Goal: Check status: Check status

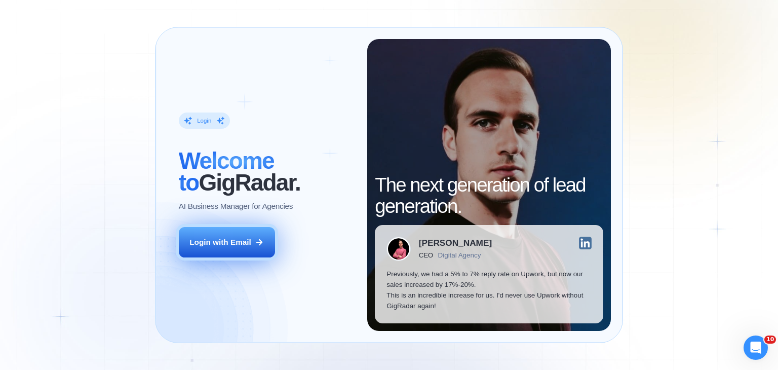
click at [231, 252] on button "Login with Email" at bounding box center [227, 242] width 96 height 30
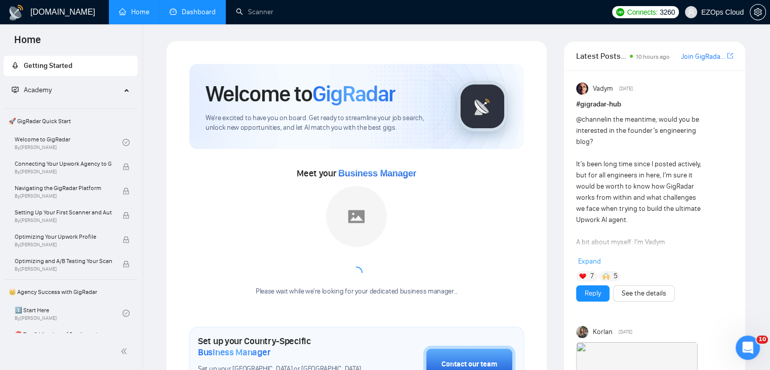
click at [214, 13] on link "Dashboard" at bounding box center [193, 12] width 46 height 9
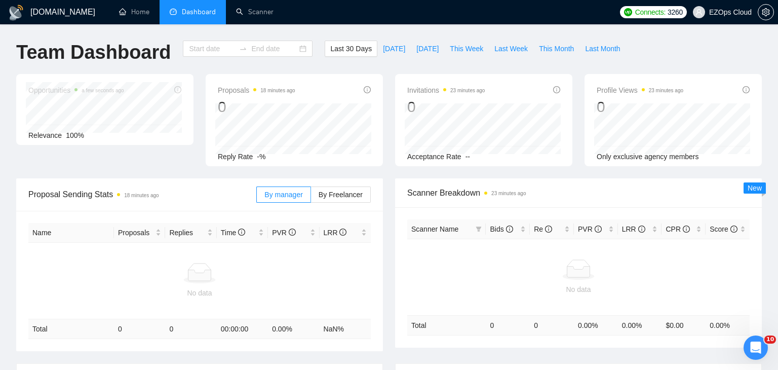
type input "2025-09-14"
type input "2025-10-14"
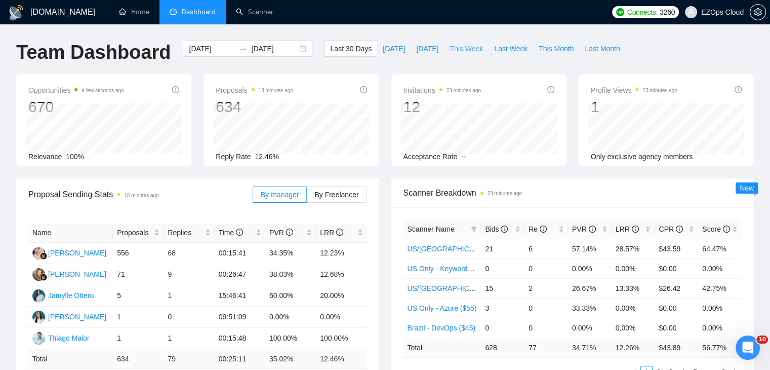
click at [458, 48] on span "This Week" at bounding box center [466, 48] width 33 height 11
type input "2025-10-13"
type input "2025-10-19"
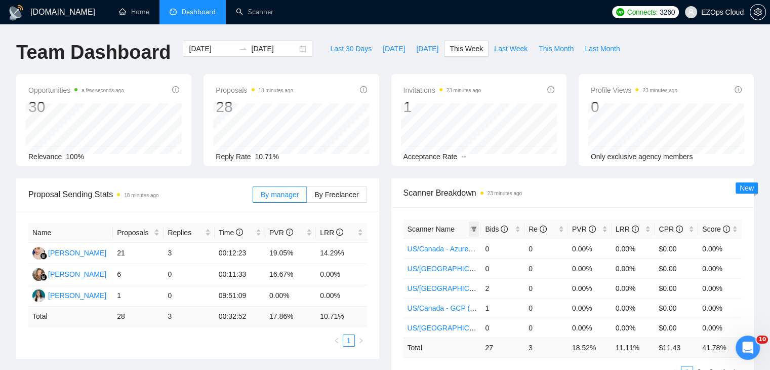
click at [474, 228] on icon "filter" at bounding box center [474, 228] width 6 height 5
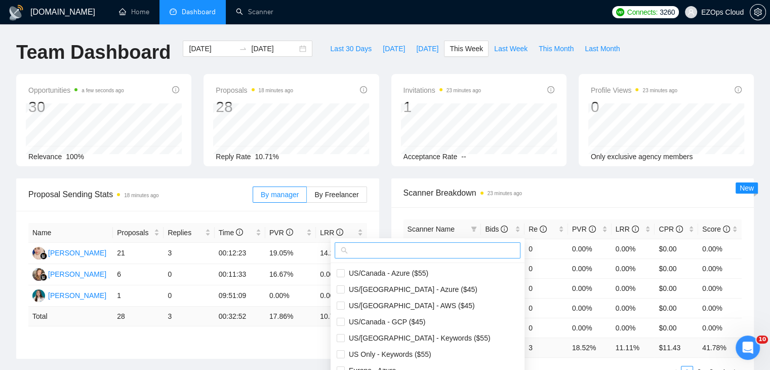
click at [406, 255] on input "text" at bounding box center [432, 250] width 165 height 11
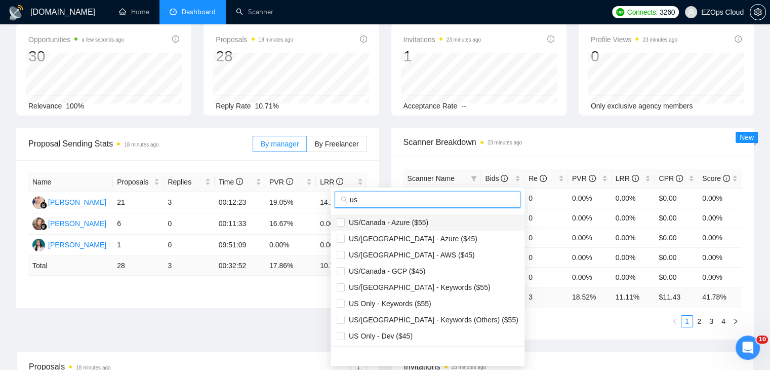
type input "us"
click at [419, 219] on span "US/Canada - Azure ($55)" at bounding box center [387, 222] width 84 height 8
checkbox input "true"
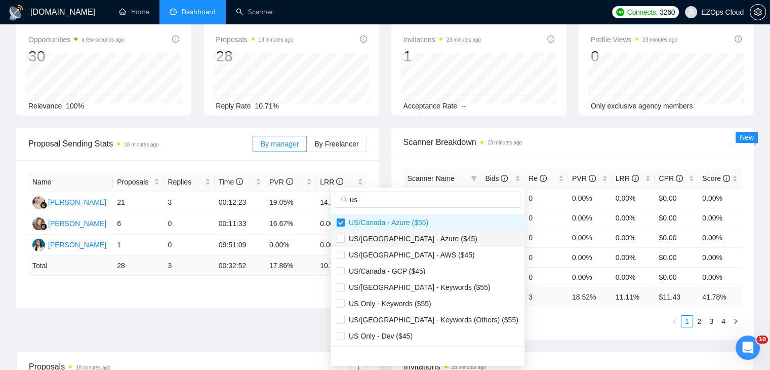
click at [415, 238] on span "US/Canada - Azure ($45)" at bounding box center [411, 238] width 133 height 8
checkbox input "true"
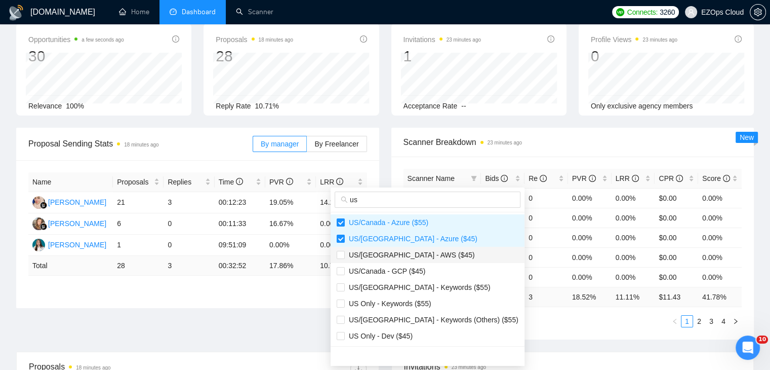
click at [415, 253] on span "US/Canada - AWS ($45)" at bounding box center [410, 255] width 130 height 8
checkbox input "true"
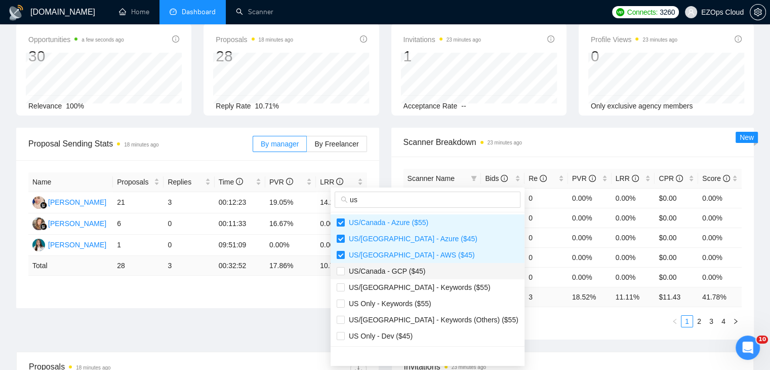
click at [422, 270] on span "US/Canada - GCP ($45)" at bounding box center [428, 270] width 182 height 11
checkbox input "true"
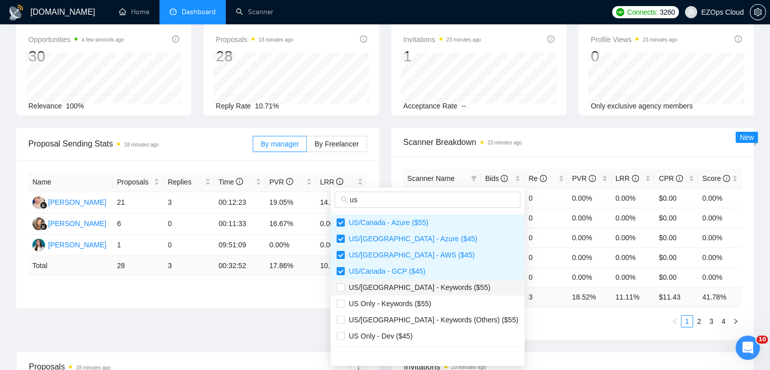
click at [427, 283] on span "US/Canada - Keywords ($55)" at bounding box center [418, 287] width 146 height 8
checkbox input "true"
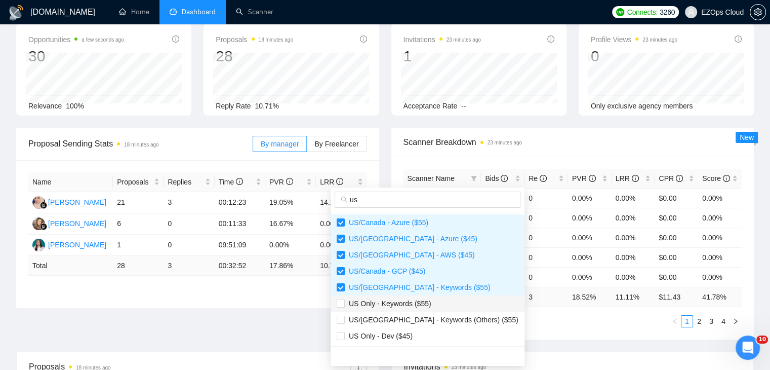
click at [428, 301] on span "US Only - Keywords ($55)" at bounding box center [388, 303] width 87 height 8
checkbox input "true"
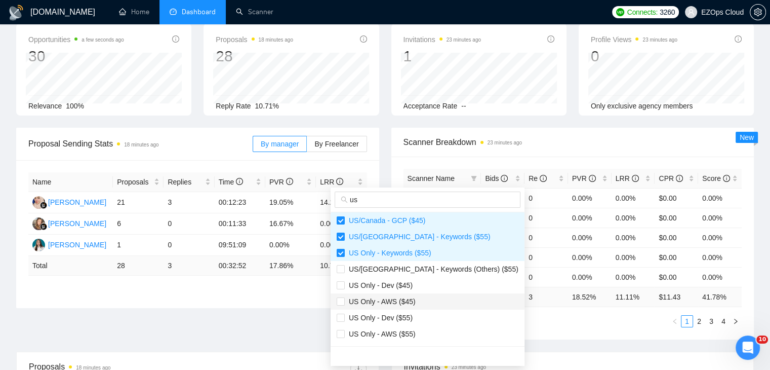
click at [414, 298] on span "US Only - AWS ($45)" at bounding box center [428, 301] width 182 height 11
checkbox input "true"
click at [418, 330] on span "US Only - AWS ($55)" at bounding box center [428, 333] width 182 height 11
checkbox input "true"
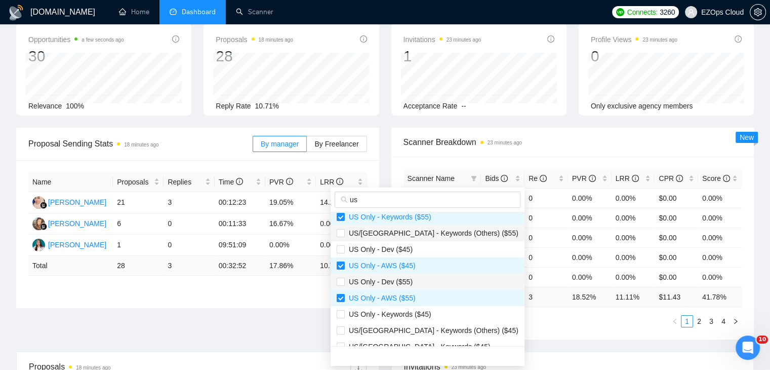
scroll to position [130, 0]
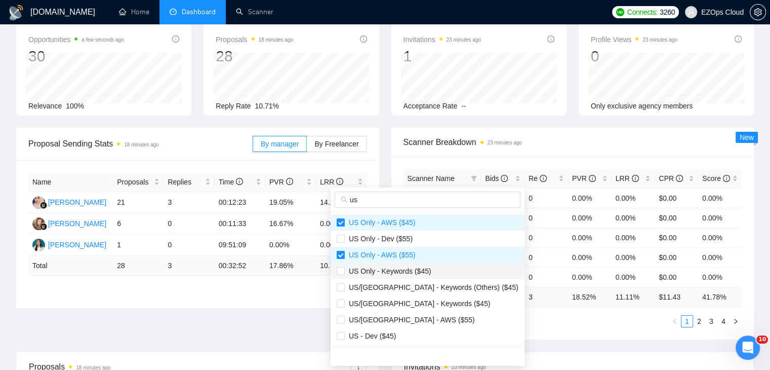
click at [421, 268] on span "US Only - Keywords ($45)" at bounding box center [388, 271] width 87 height 8
checkbox input "true"
click at [417, 300] on span "US/Canada - Keywords ($45)" at bounding box center [418, 303] width 146 height 8
checkbox input "true"
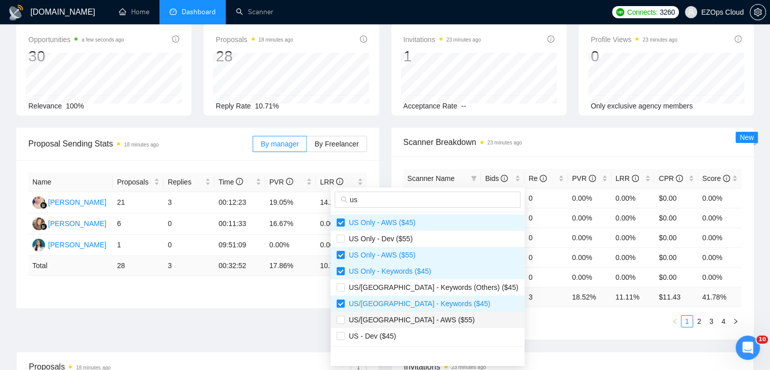
click at [422, 321] on span "US/Canada - AWS ($55)" at bounding box center [428, 319] width 182 height 11
checkbox input "true"
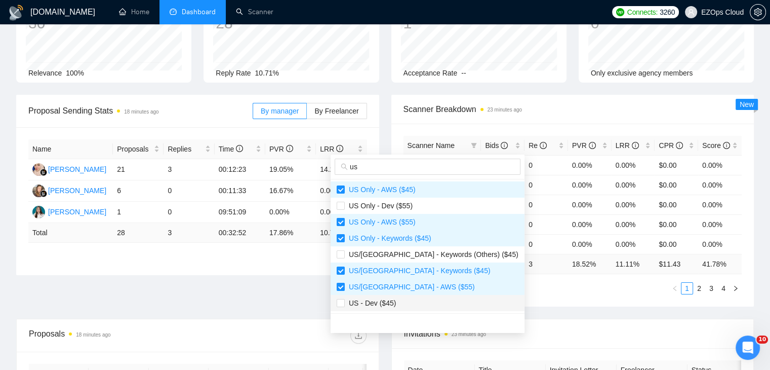
scroll to position [101, 0]
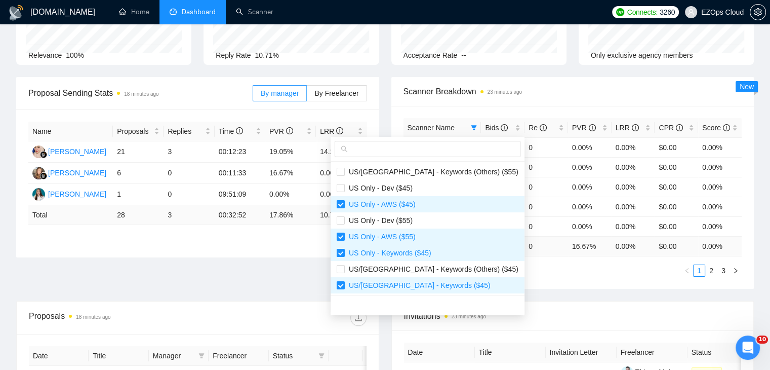
click at [590, 242] on td "16.67 %" at bounding box center [590, 246] width 44 height 20
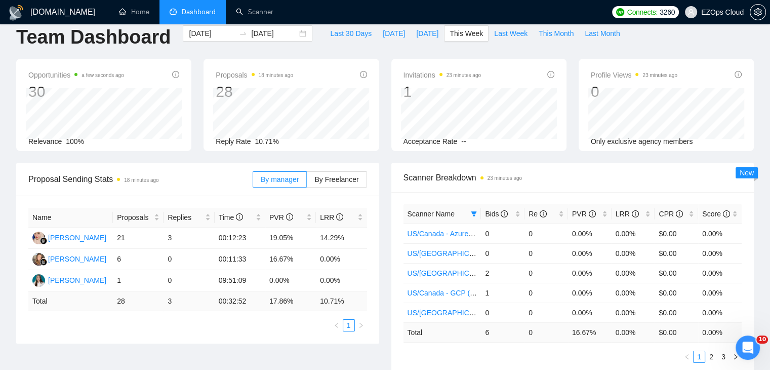
scroll to position [0, 0]
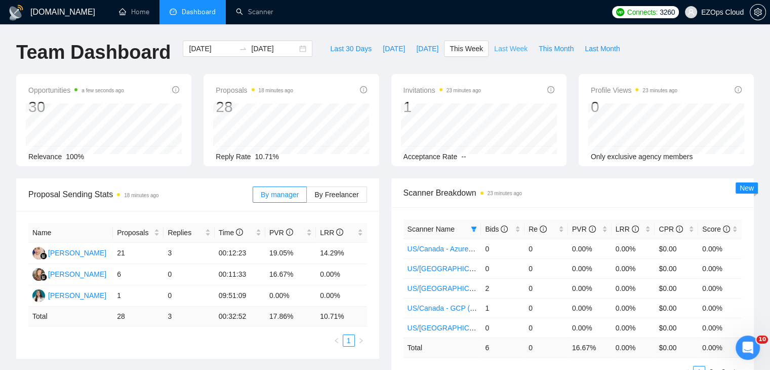
click at [504, 42] on button "Last Week" at bounding box center [511, 49] width 45 height 16
type input "2025-10-06"
type input "2025-10-12"
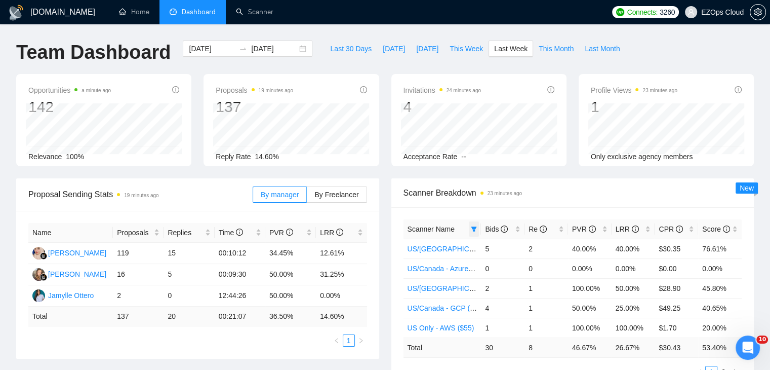
click at [471, 235] on span at bounding box center [474, 228] width 10 height 15
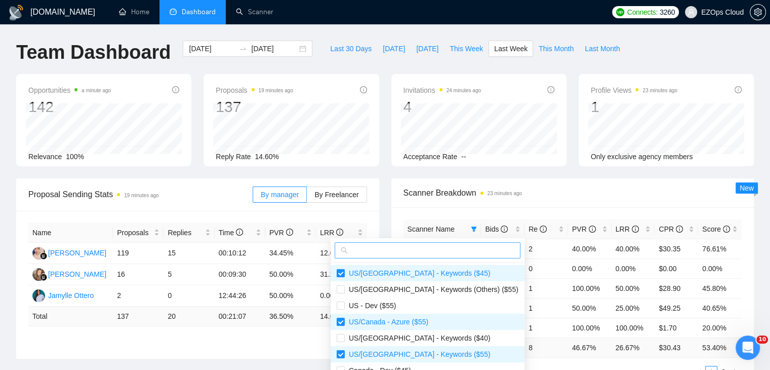
click at [420, 248] on input "text" at bounding box center [432, 250] width 165 height 11
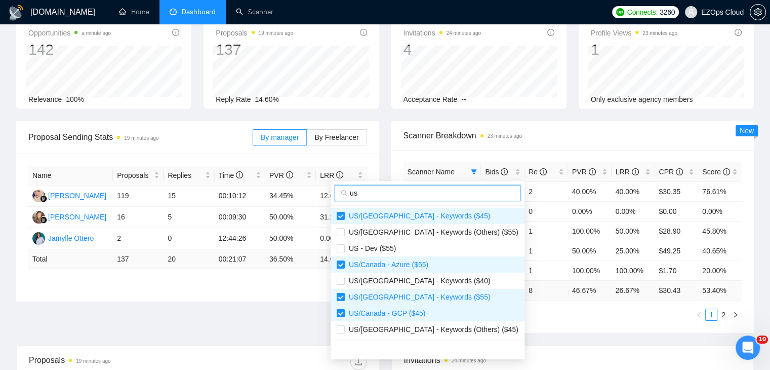
scroll to position [101, 0]
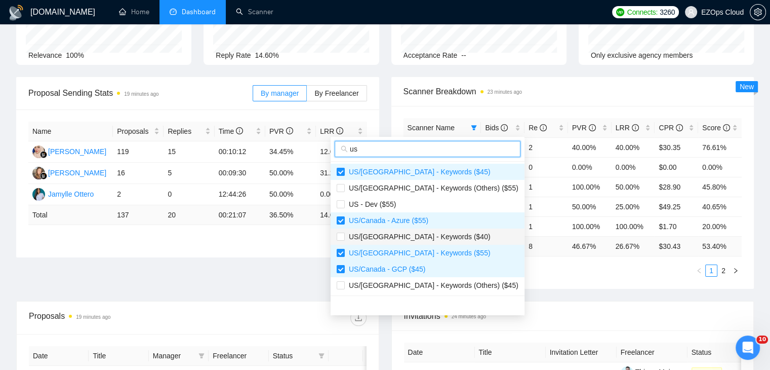
type input "us"
click at [432, 235] on span "US/Canada - Keywords ($40)" at bounding box center [418, 236] width 146 height 8
checkbox input "true"
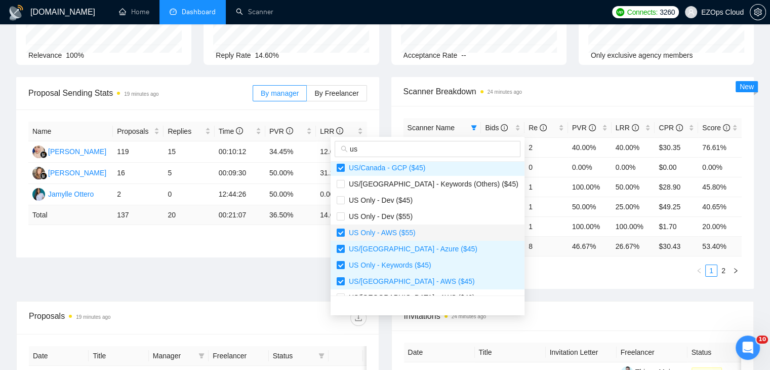
scroll to position [152, 0]
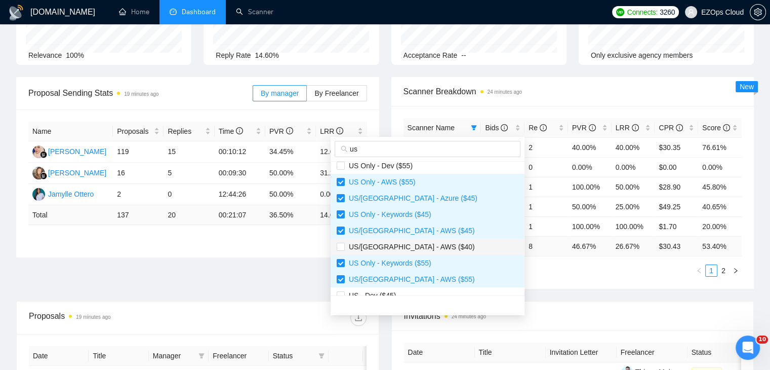
click at [425, 246] on span "US/Canada - AWS ($40)" at bounding box center [428, 246] width 182 height 11
checkbox input "true"
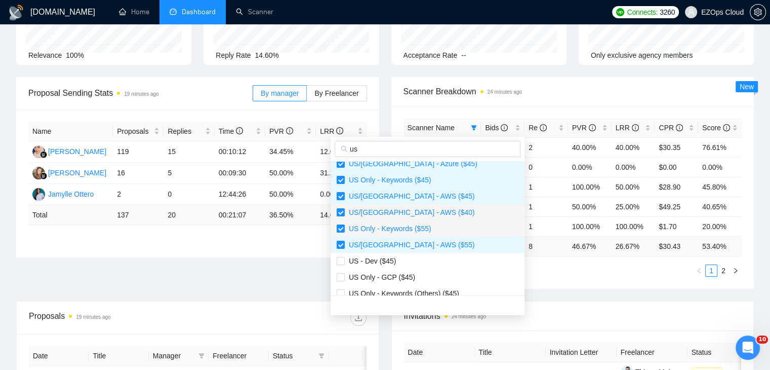
scroll to position [203, 0]
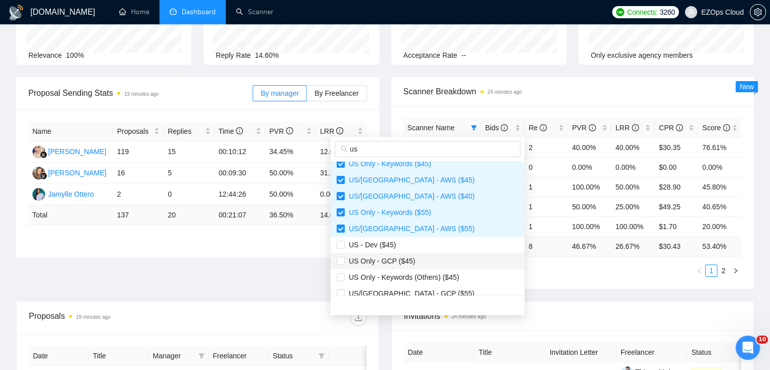
click at [422, 262] on span "US Only - GCP ($45)" at bounding box center [428, 260] width 182 height 11
checkbox input "true"
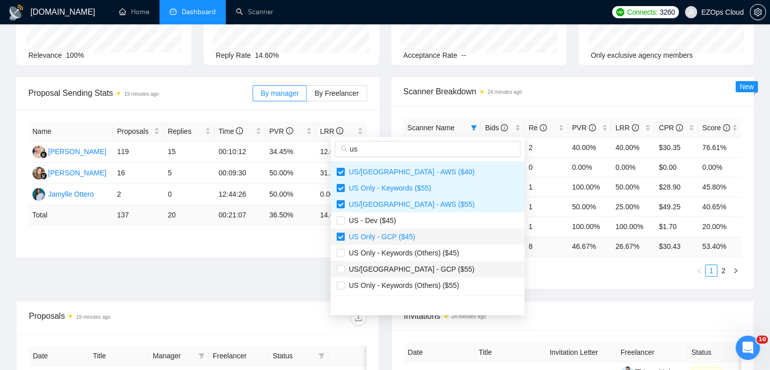
click at [422, 262] on li "US/Canada - GCP ($55)" at bounding box center [428, 269] width 194 height 16
checkbox input "true"
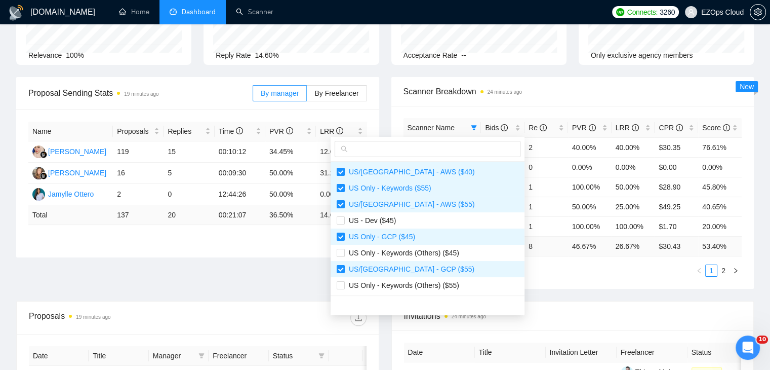
click at [535, 286] on div "Scanner Name Bids Re PVR LRR CPR Score US/Canada - Keywords ($45) 5 2 40.00% 40…" at bounding box center [572, 197] width 363 height 183
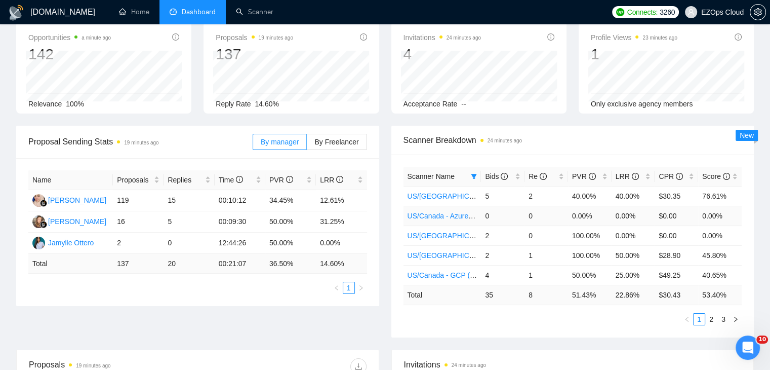
scroll to position [0, 0]
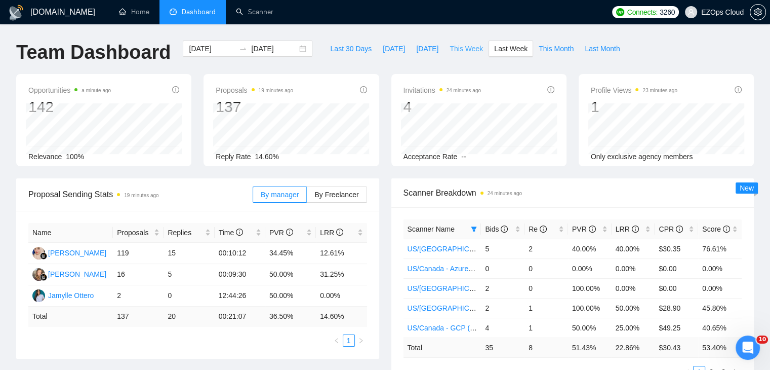
click at [455, 42] on button "This Week" at bounding box center [466, 49] width 45 height 16
type input "2025-10-13"
type input "2025-10-19"
